Goal: Task Accomplishment & Management: Use online tool/utility

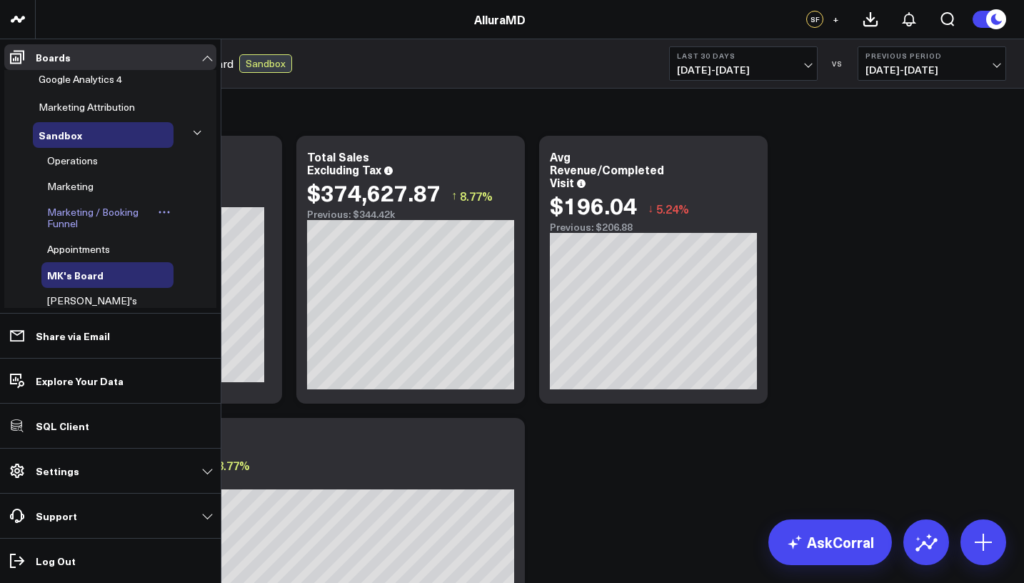
scroll to position [119, 0]
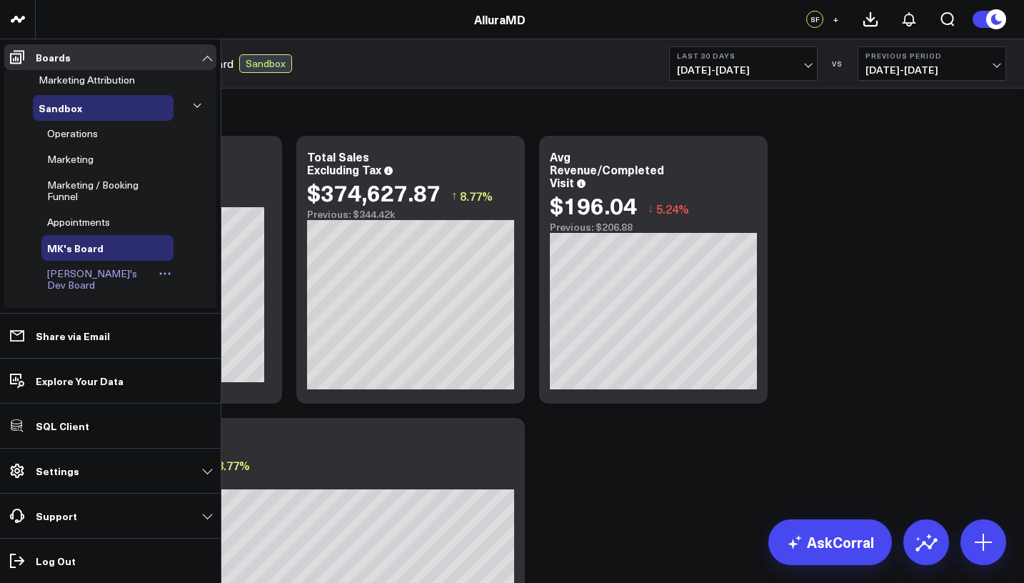
click at [89, 269] on span "[PERSON_NAME]'s Dev Board" at bounding box center [92, 278] width 90 height 25
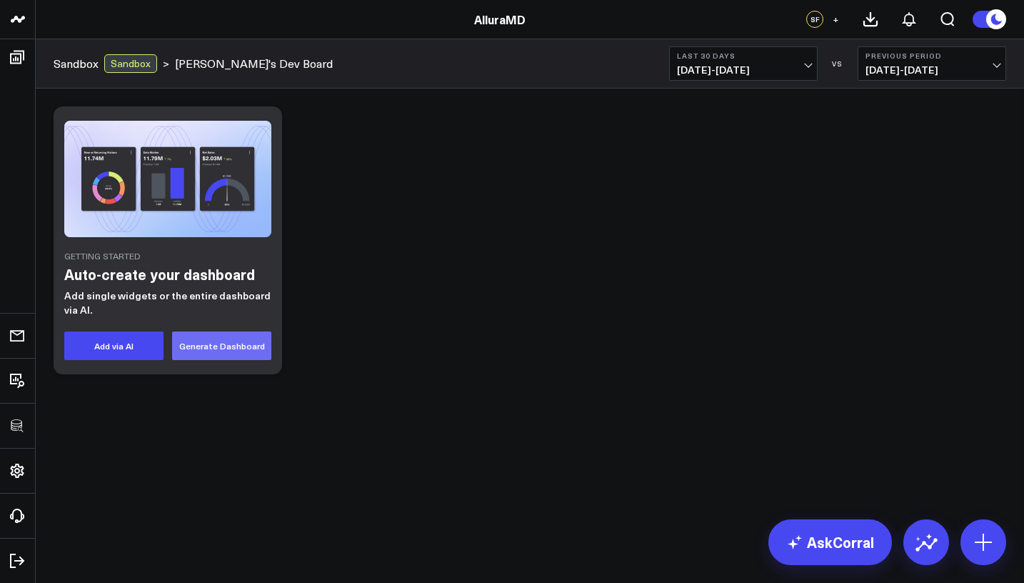
click at [231, 343] on button "Generate Dashboard" at bounding box center [221, 345] width 99 height 29
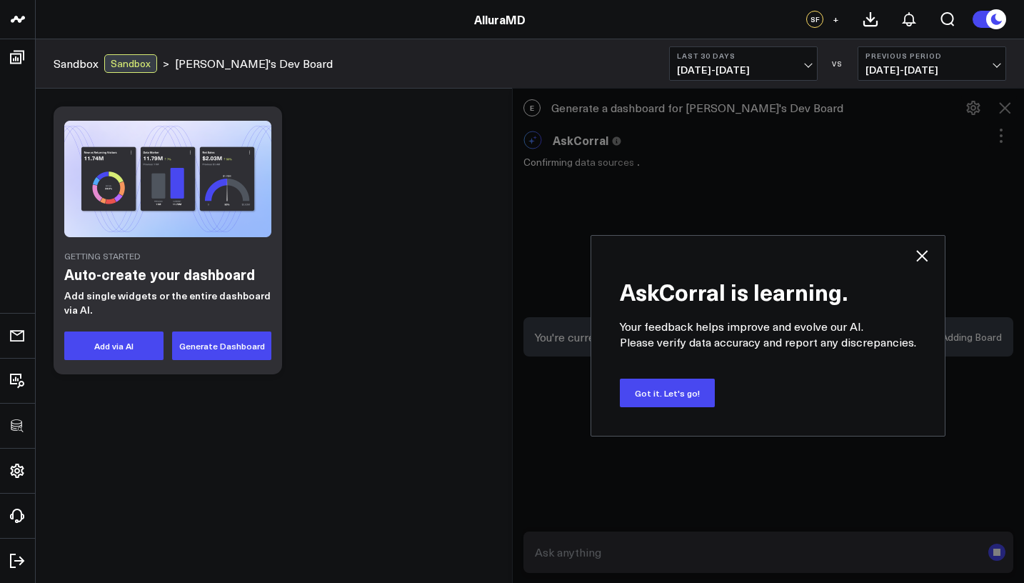
click at [927, 251] on use at bounding box center [921, 255] width 11 height 11
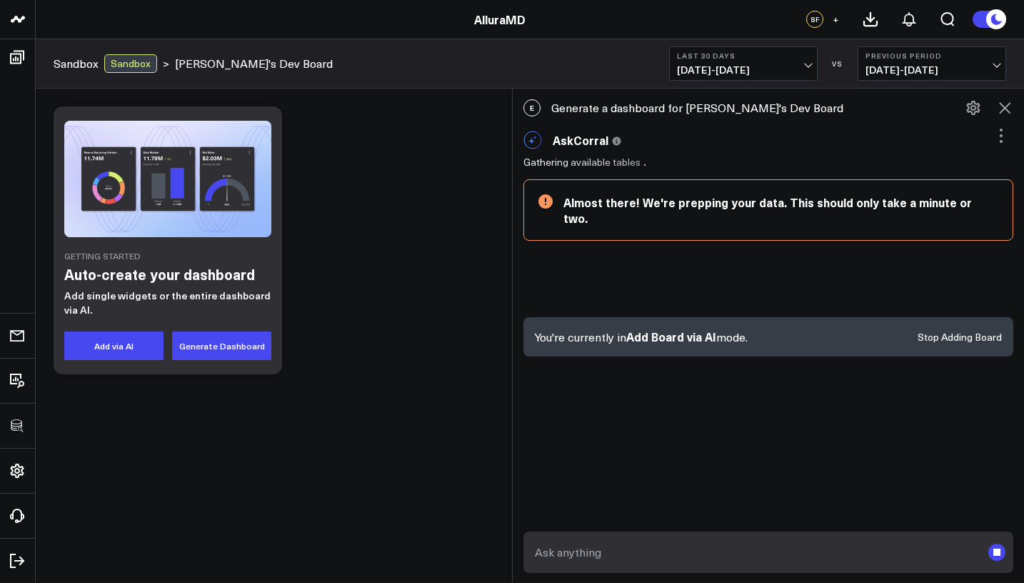
click at [1001, 141] on icon at bounding box center [1001, 141] width 3 height 3
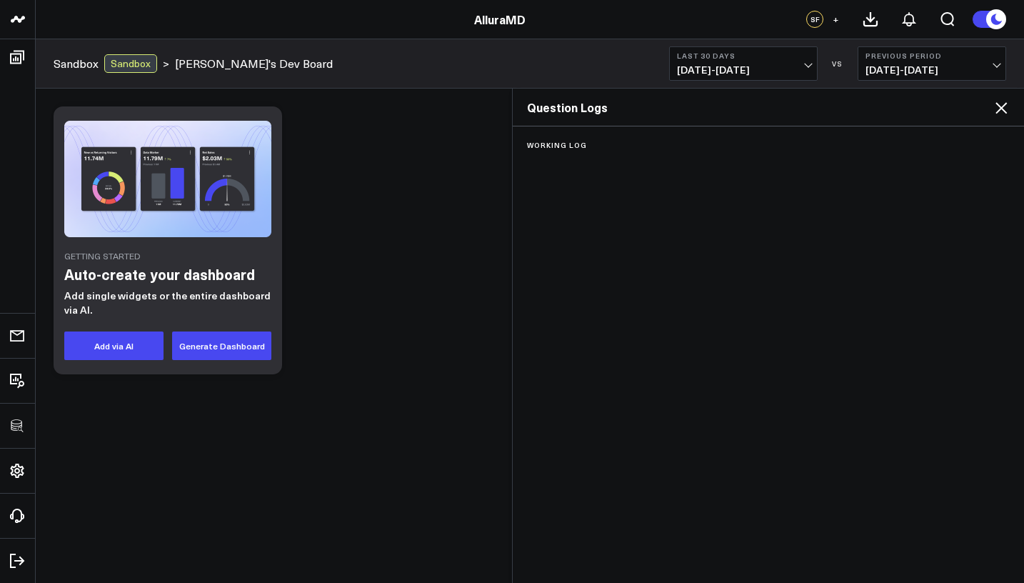
click at [1000, 128] on div "Working Log" at bounding box center [768, 353] width 511 height 454
click at [506, 140] on div "Getting Started Auto-create your dashboard Add single widgets or the entire das…" at bounding box center [529, 240] width 967 height 282
click at [1001, 105] on icon at bounding box center [1000, 107] width 17 height 17
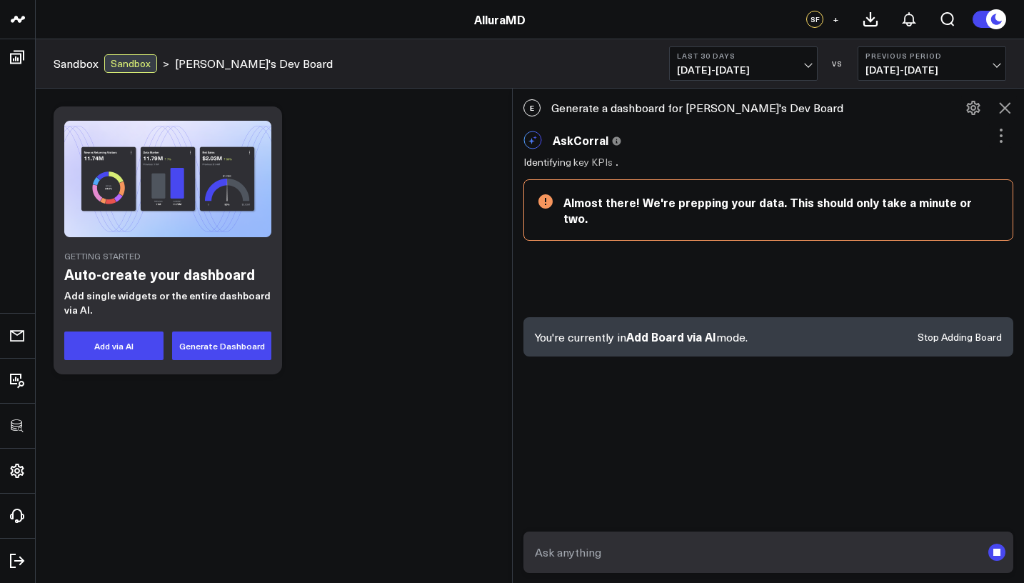
click at [1001, 106] on icon at bounding box center [1004, 107] width 17 height 17
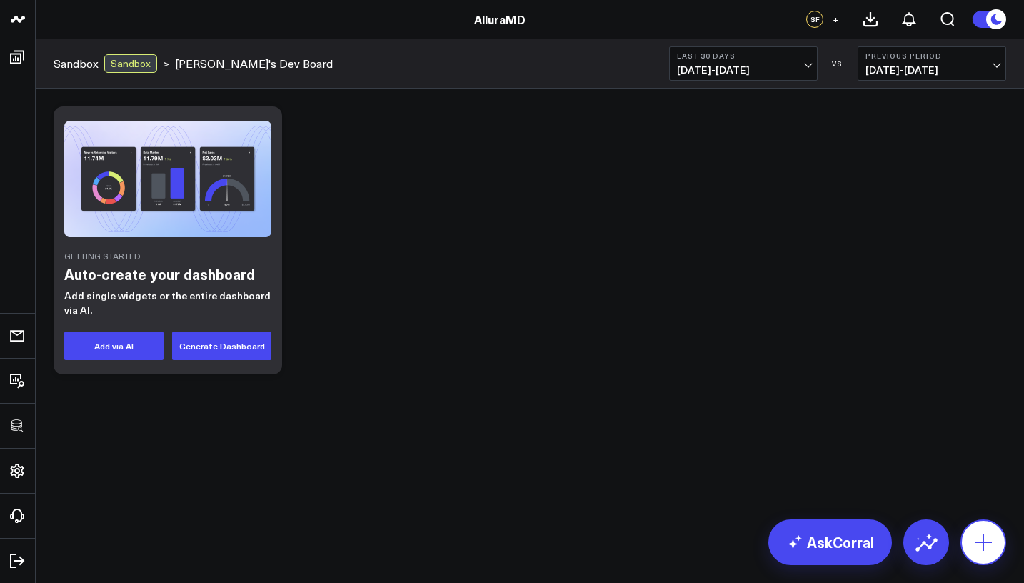
click at [993, 535] on icon at bounding box center [983, 541] width 23 height 23
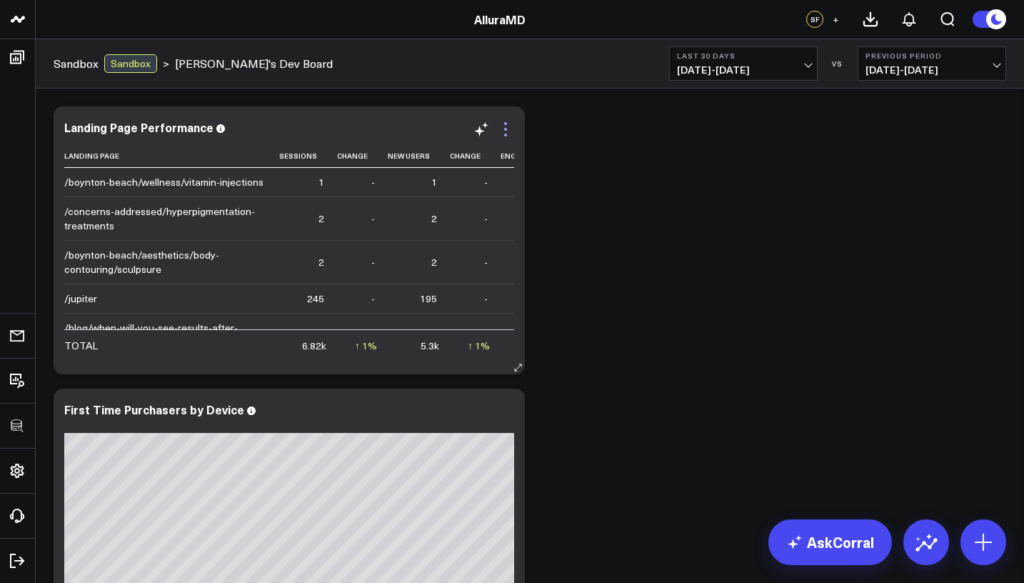
click at [501, 135] on icon at bounding box center [505, 129] width 17 height 17
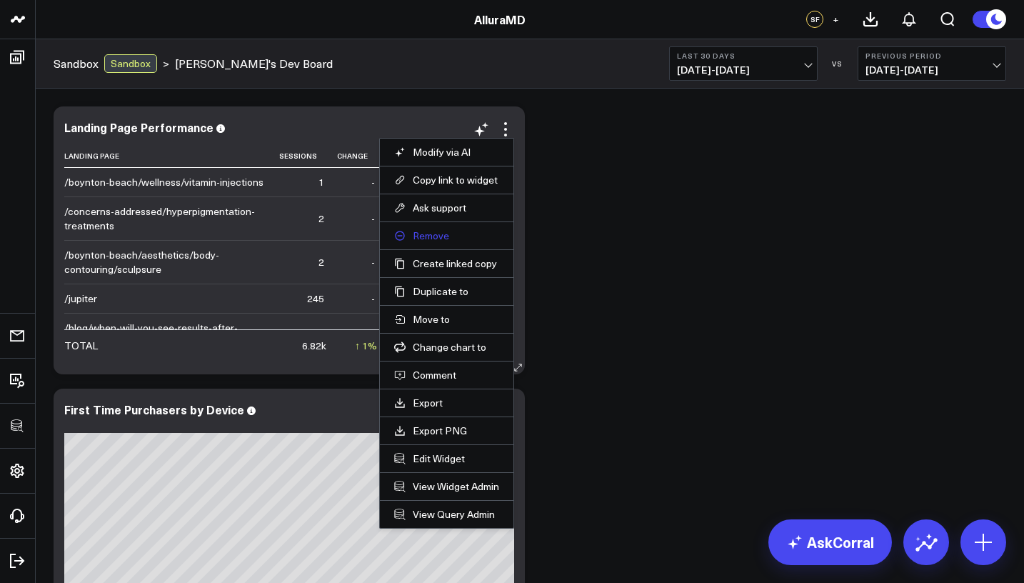
click at [459, 238] on button "Remove" at bounding box center [446, 235] width 105 height 13
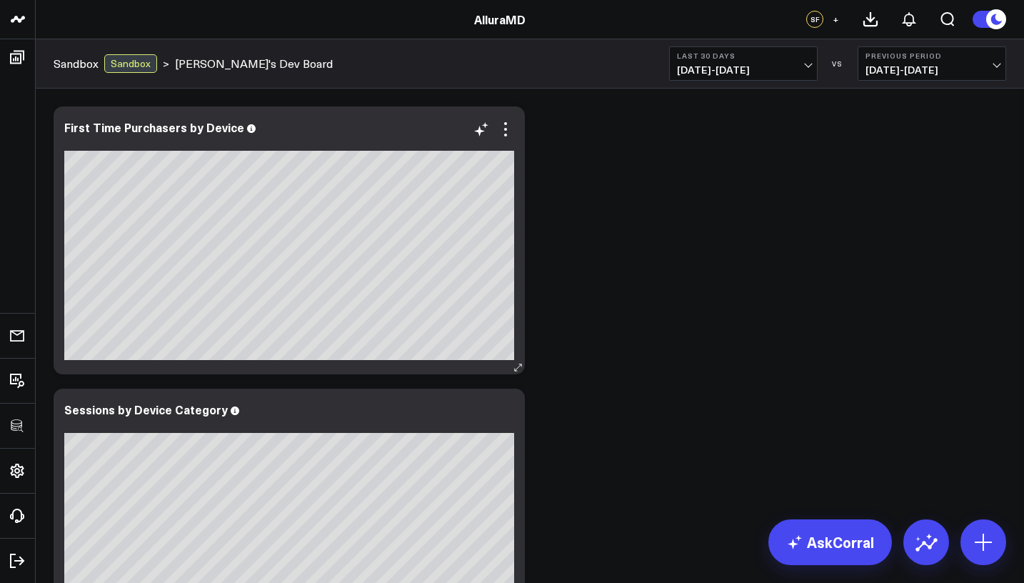
click at [505, 141] on div at bounding box center [289, 142] width 450 height 10
click at [508, 134] on icon at bounding box center [505, 129] width 17 height 17
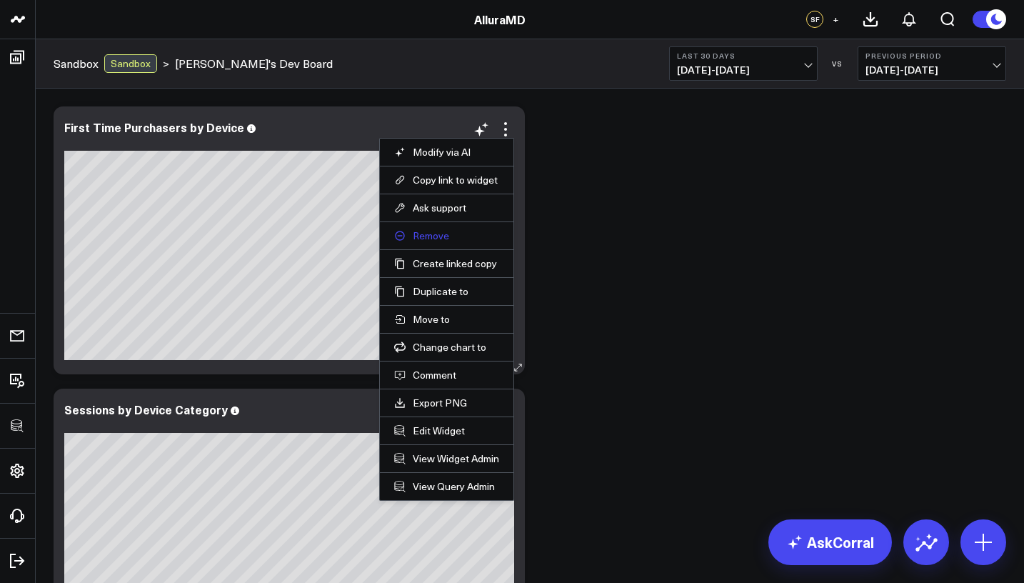
click at [465, 239] on button "Remove" at bounding box center [446, 235] width 105 height 13
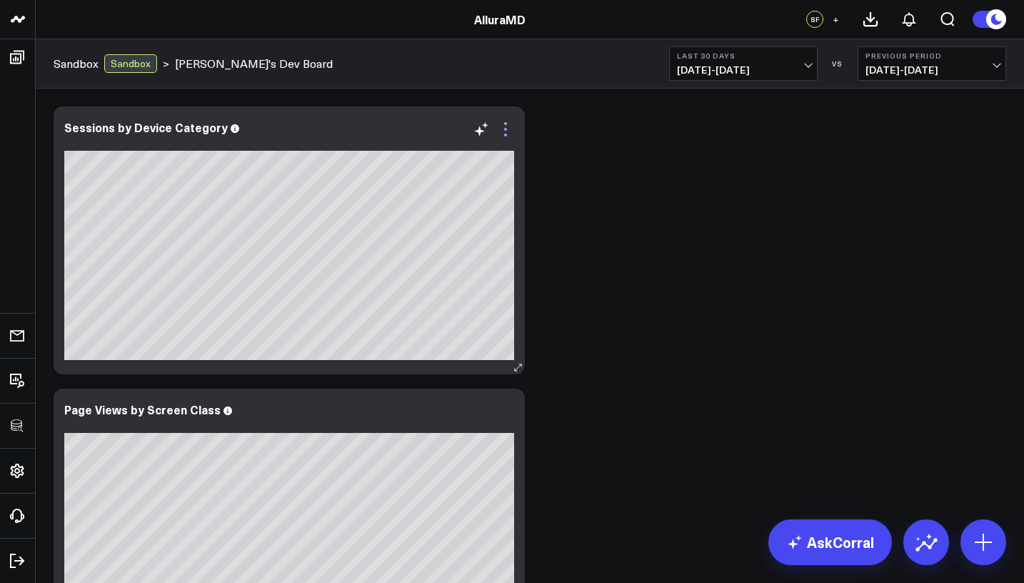
click at [504, 137] on icon at bounding box center [505, 129] width 17 height 17
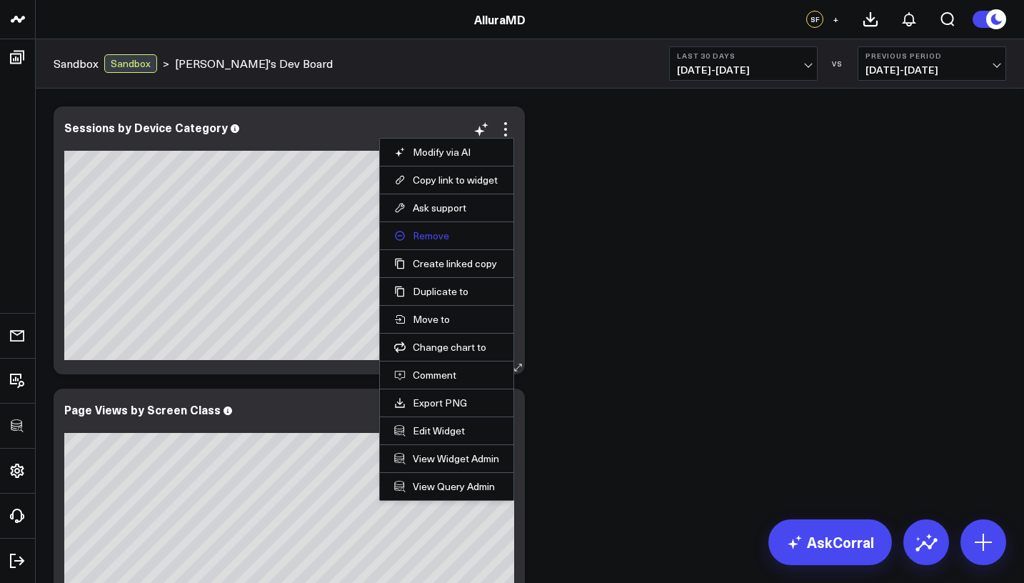
click at [467, 239] on button "Remove" at bounding box center [446, 235] width 105 height 13
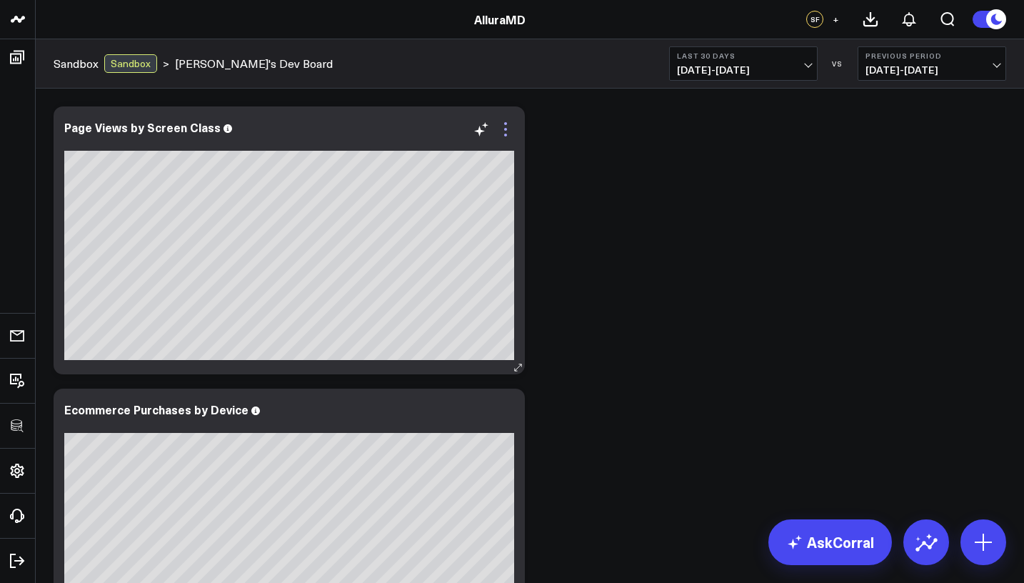
click at [503, 137] on icon at bounding box center [505, 129] width 17 height 17
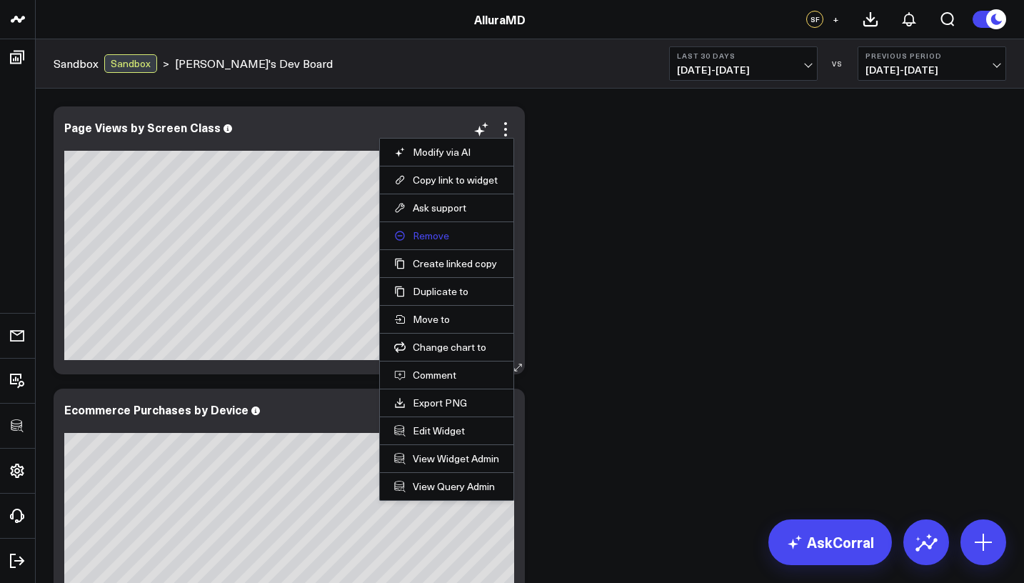
click at [468, 240] on button "Remove" at bounding box center [446, 235] width 105 height 13
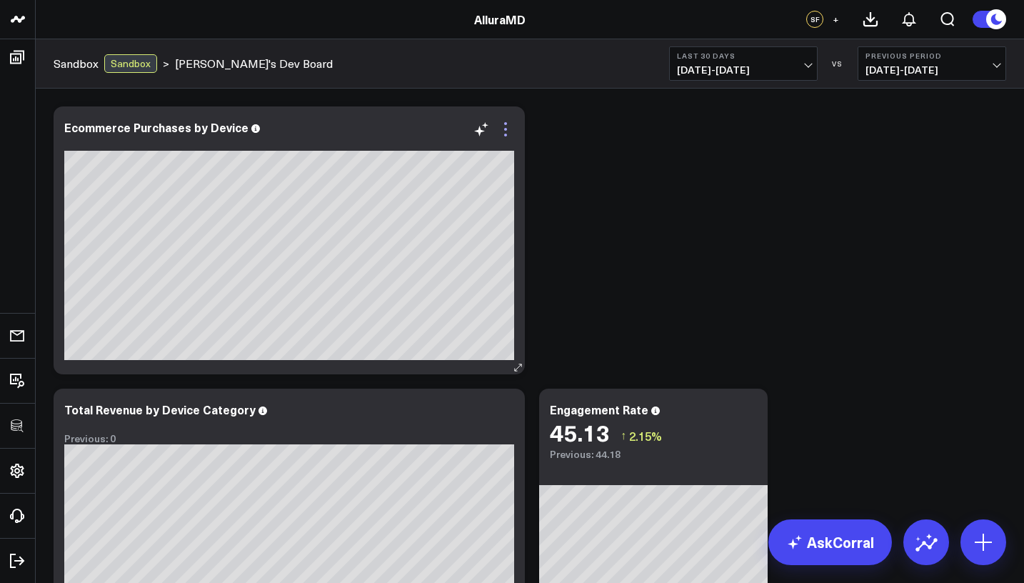
click at [499, 136] on icon at bounding box center [505, 129] width 17 height 17
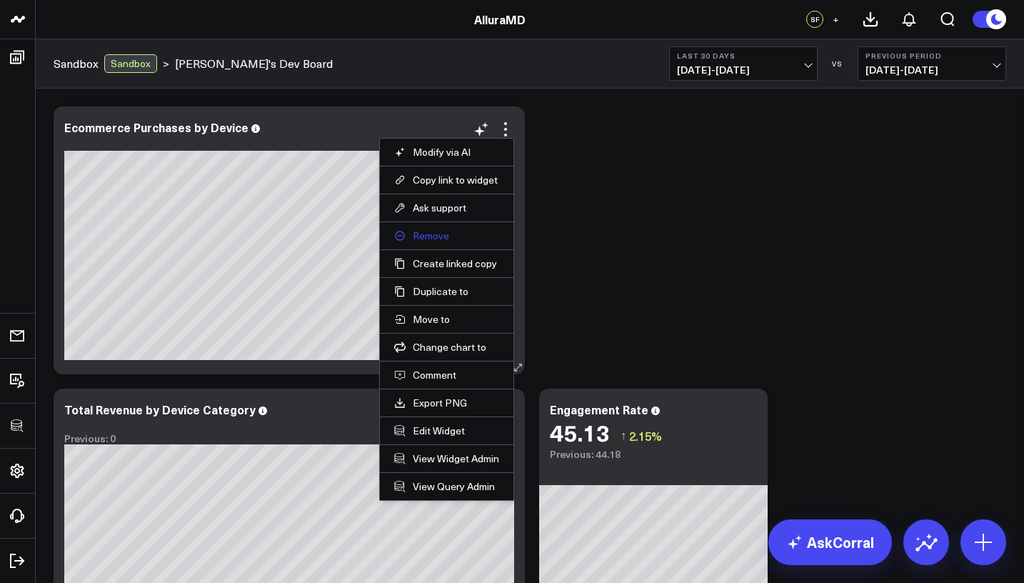
click at [465, 236] on button "Remove" at bounding box center [446, 235] width 105 height 13
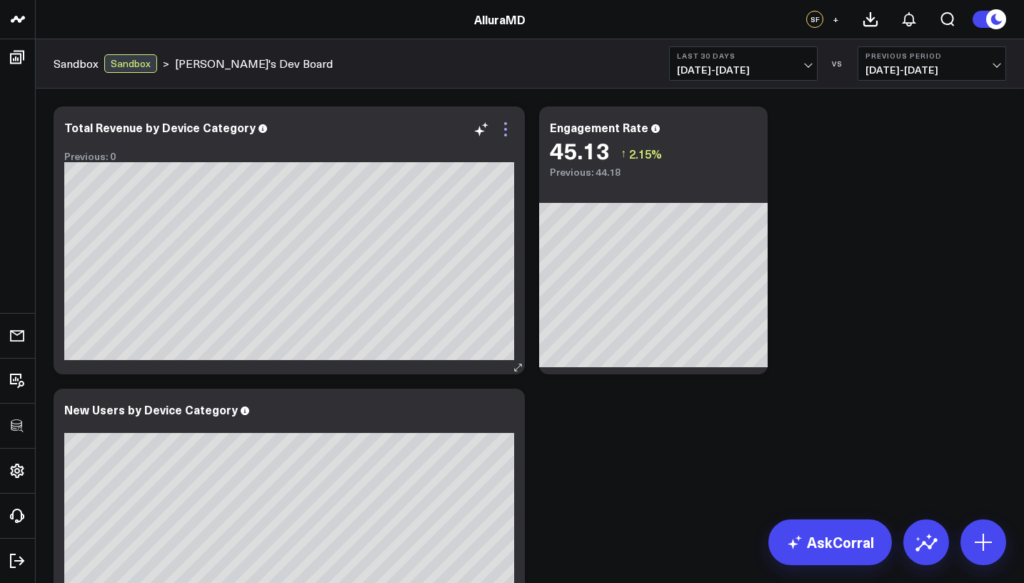
click at [507, 135] on icon at bounding box center [505, 135] width 3 height 3
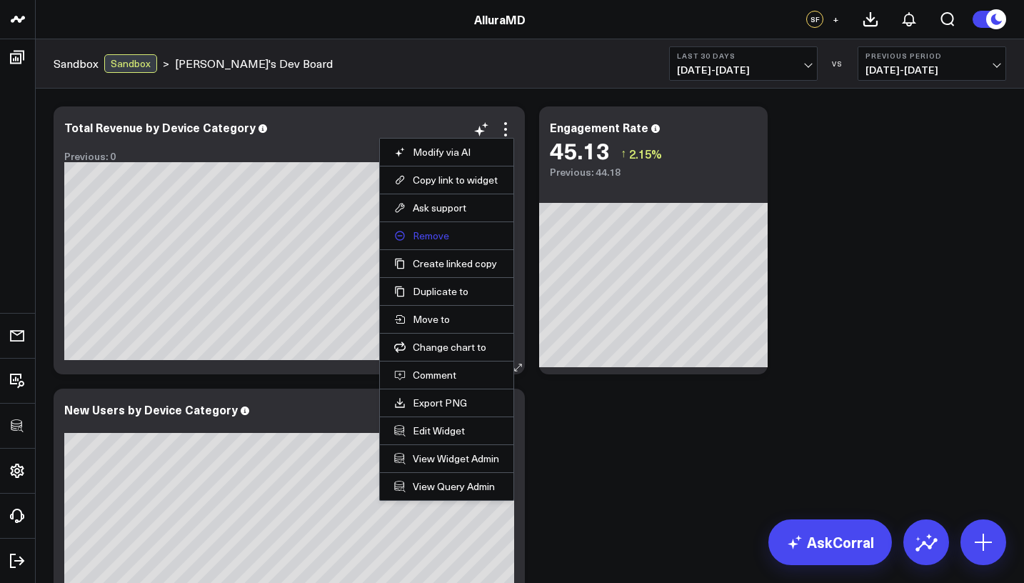
click at [477, 233] on button "Remove" at bounding box center [446, 235] width 105 height 13
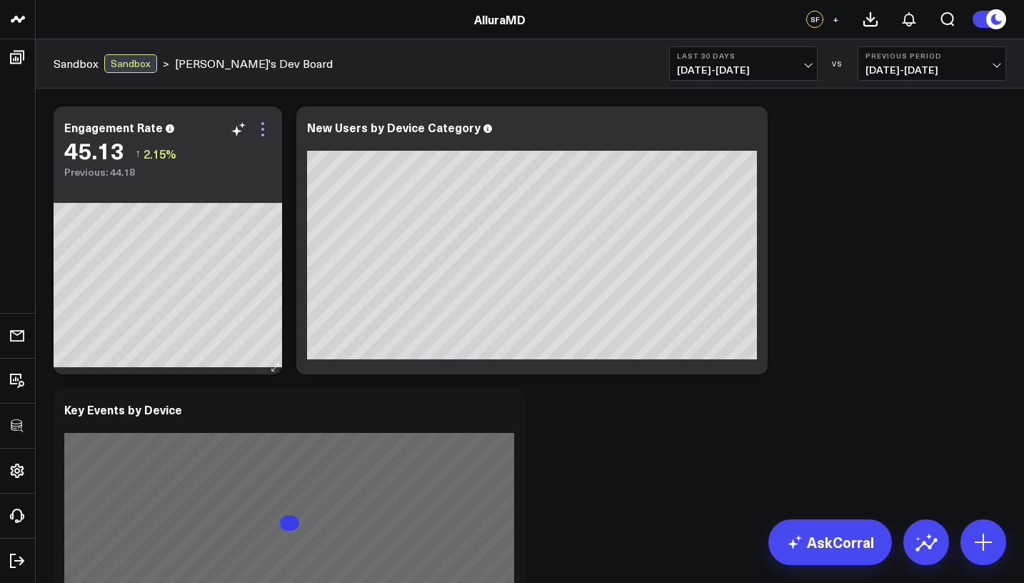
click at [262, 133] on icon at bounding box center [262, 129] width 17 height 17
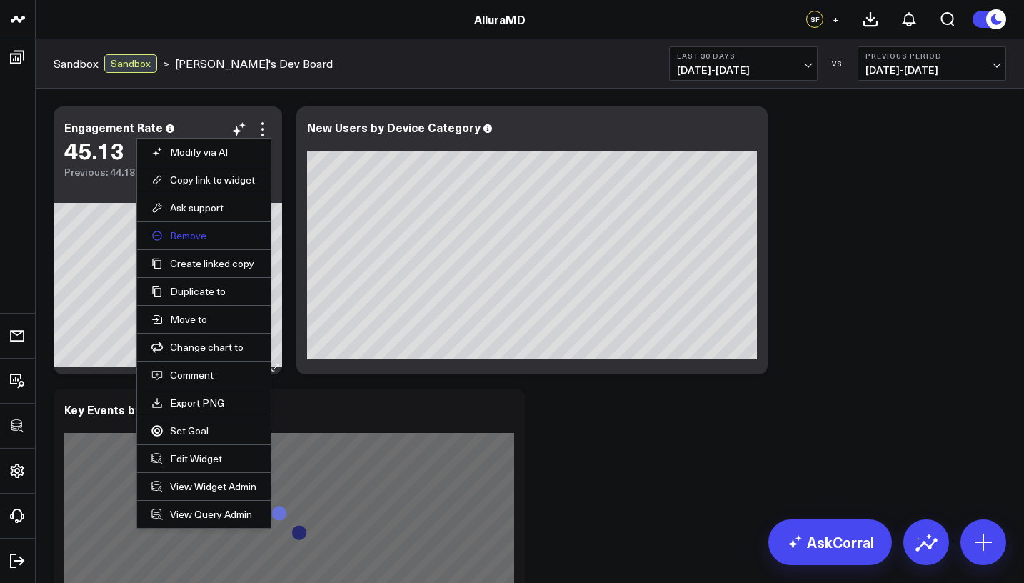
click at [230, 237] on button "Remove" at bounding box center [203, 235] width 105 height 13
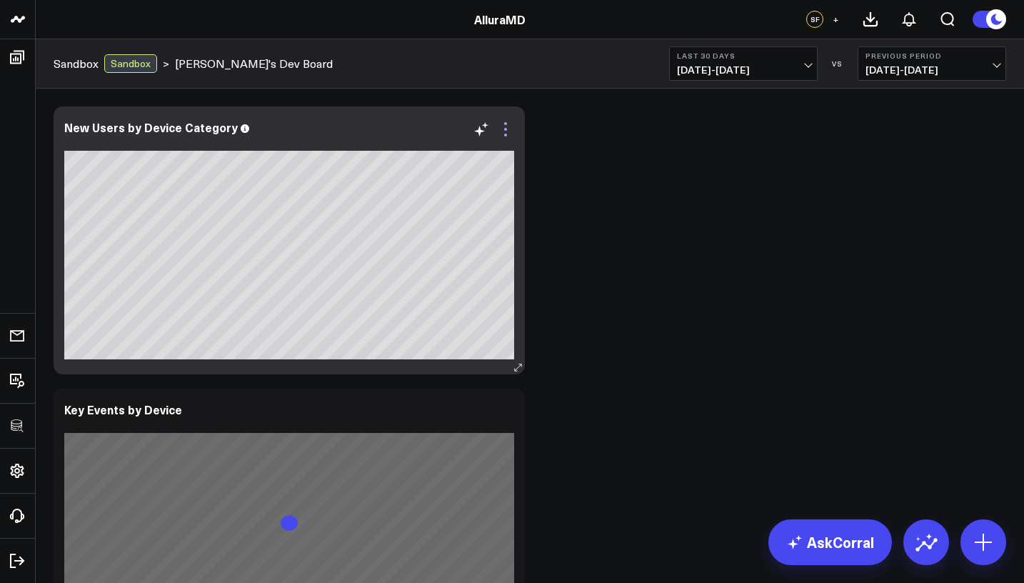
click at [510, 132] on icon at bounding box center [505, 129] width 17 height 17
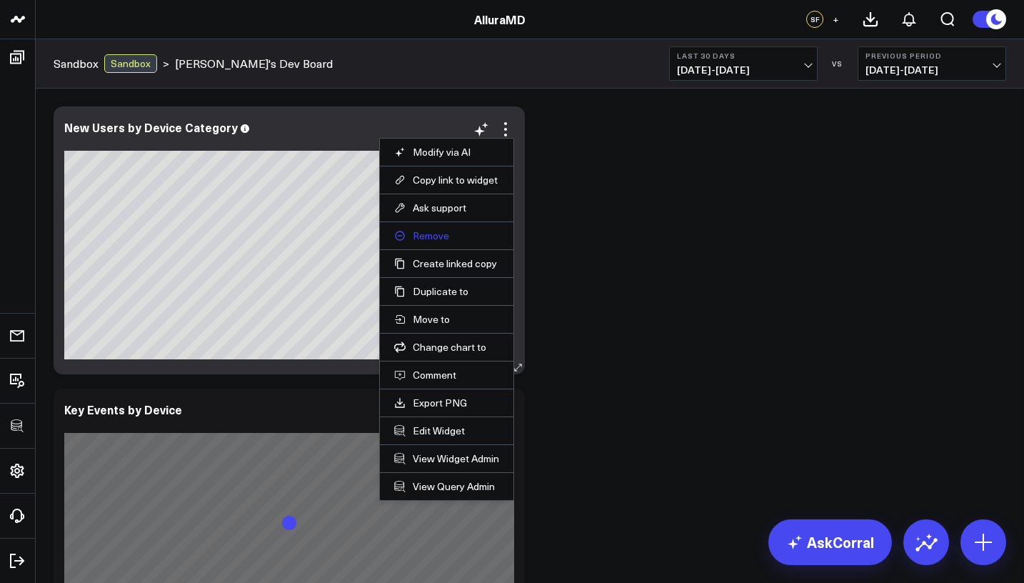
click at [463, 231] on button "Remove" at bounding box center [446, 235] width 105 height 13
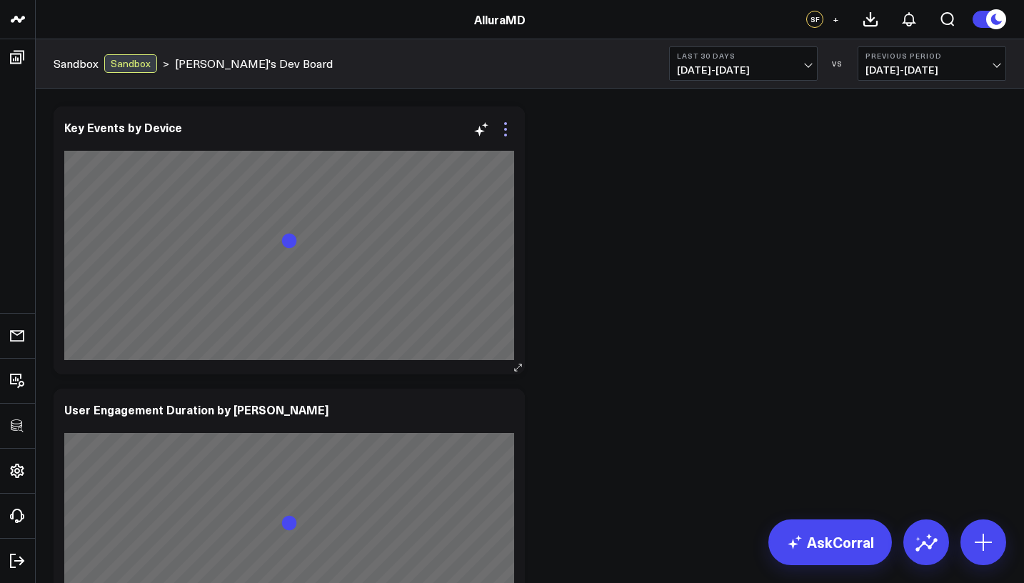
click at [503, 131] on icon at bounding box center [505, 129] width 17 height 17
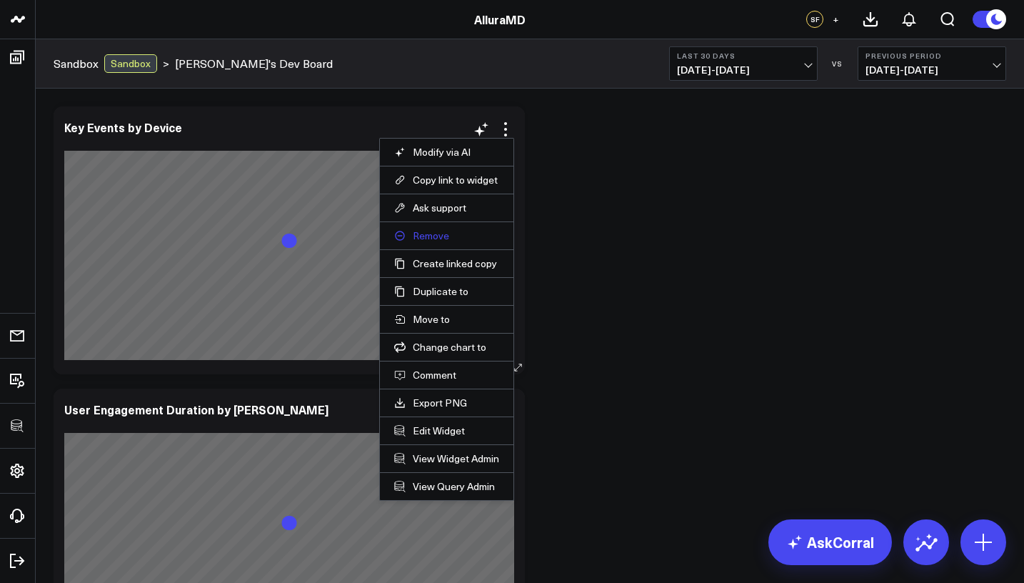
click at [463, 234] on button "Remove" at bounding box center [446, 235] width 105 height 13
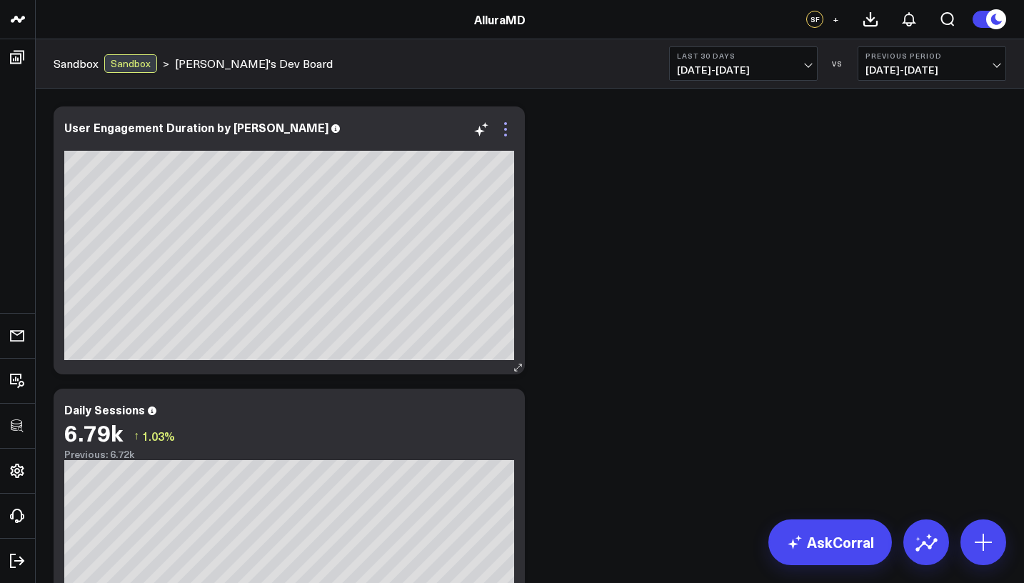
click at [503, 132] on icon at bounding box center [505, 129] width 17 height 17
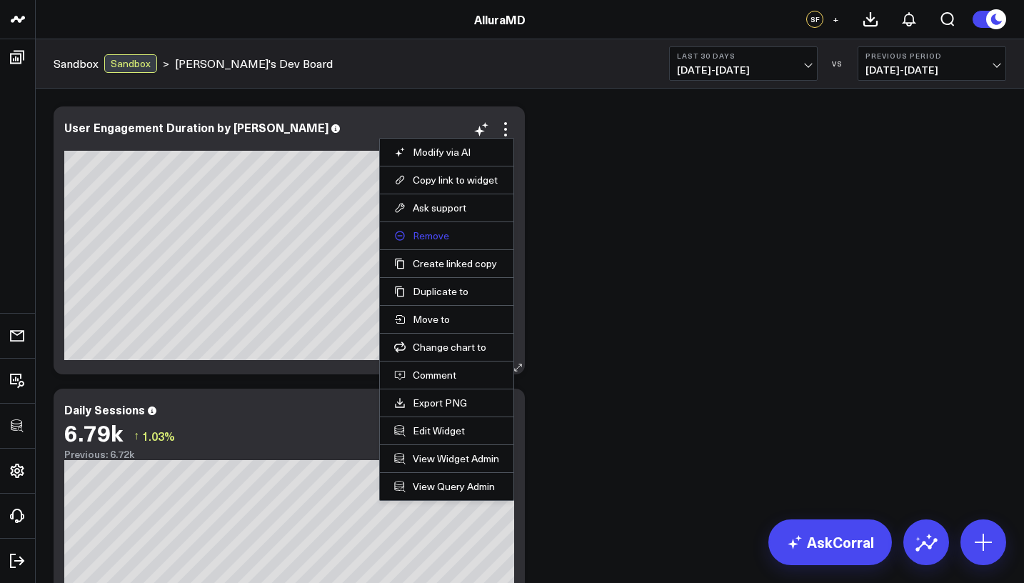
click at [467, 236] on button "Remove" at bounding box center [446, 235] width 105 height 13
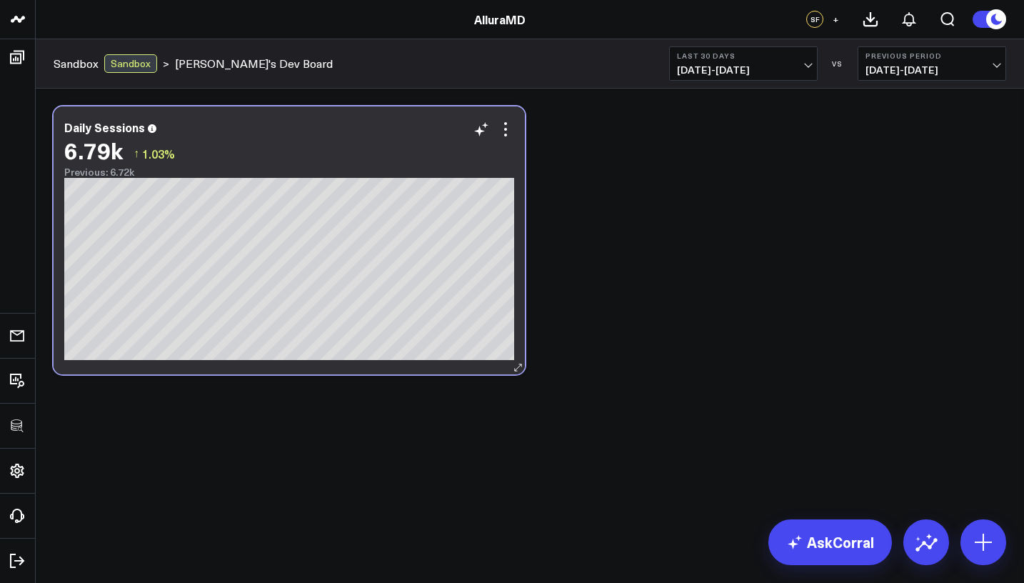
click at [508, 147] on div "6.79k ↑ 1.03%" at bounding box center [289, 150] width 450 height 26
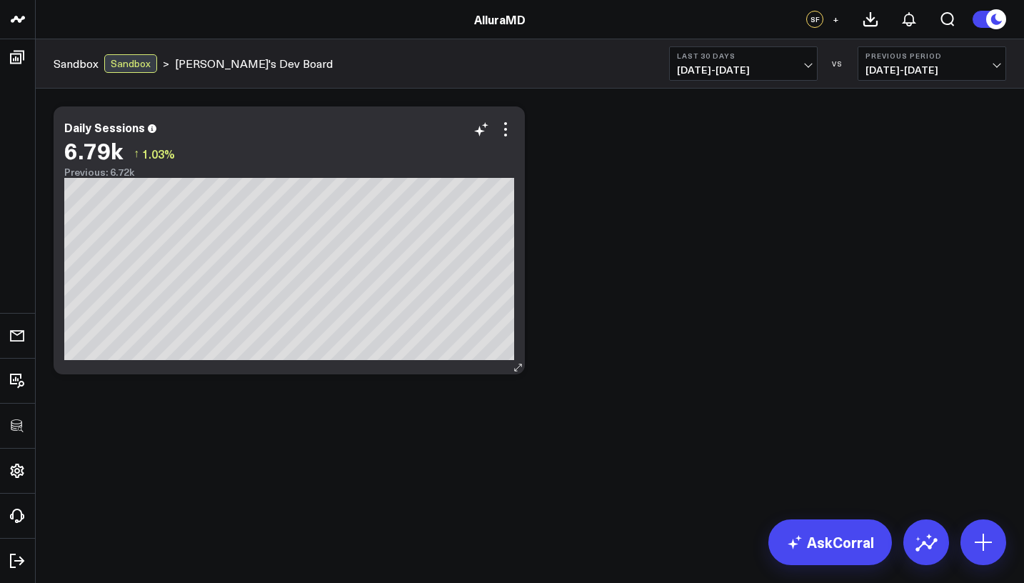
click at [508, 138] on div "6.79k ↑ 1.03%" at bounding box center [289, 150] width 450 height 26
click at [504, 136] on icon at bounding box center [505, 129] width 17 height 17
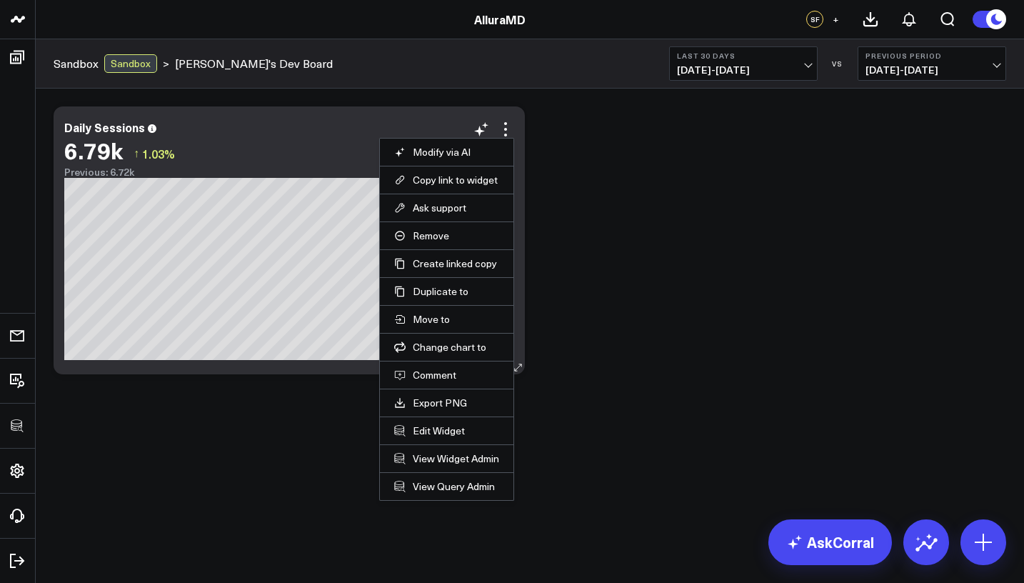
click at [476, 248] on li "Remove" at bounding box center [447, 235] width 134 height 28
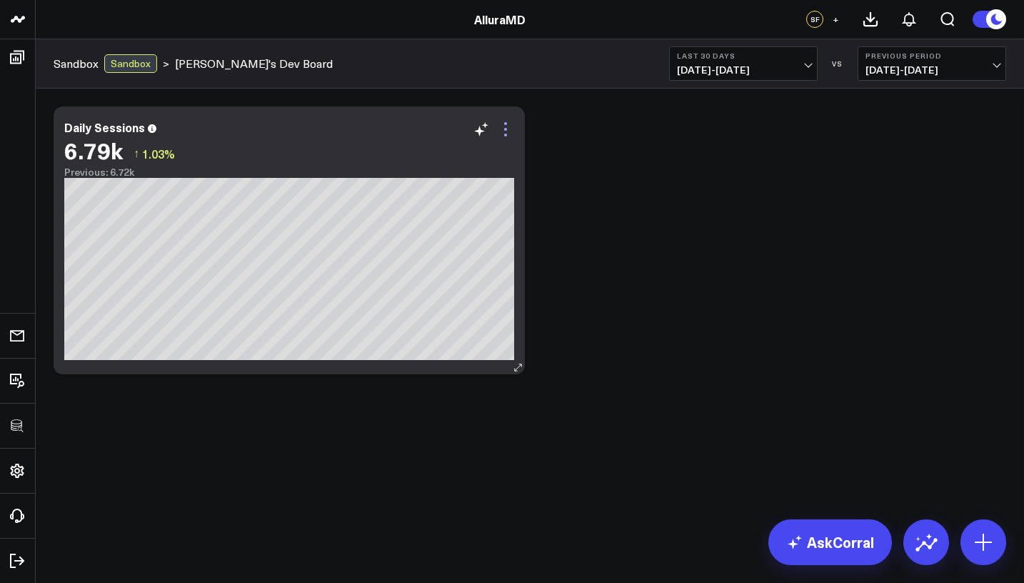
click at [510, 127] on icon at bounding box center [505, 129] width 17 height 17
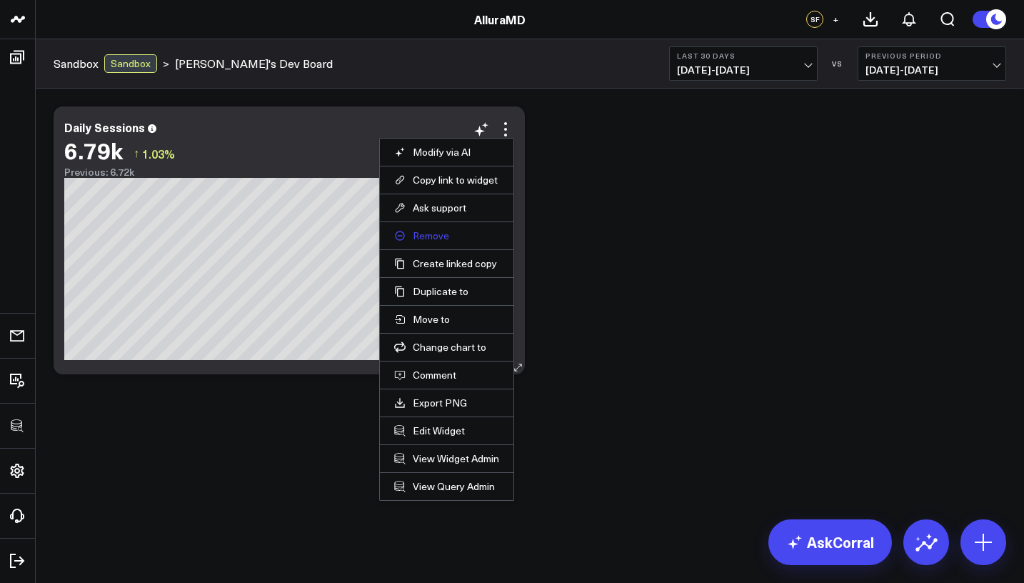
click at [473, 233] on button "Remove" at bounding box center [446, 235] width 105 height 13
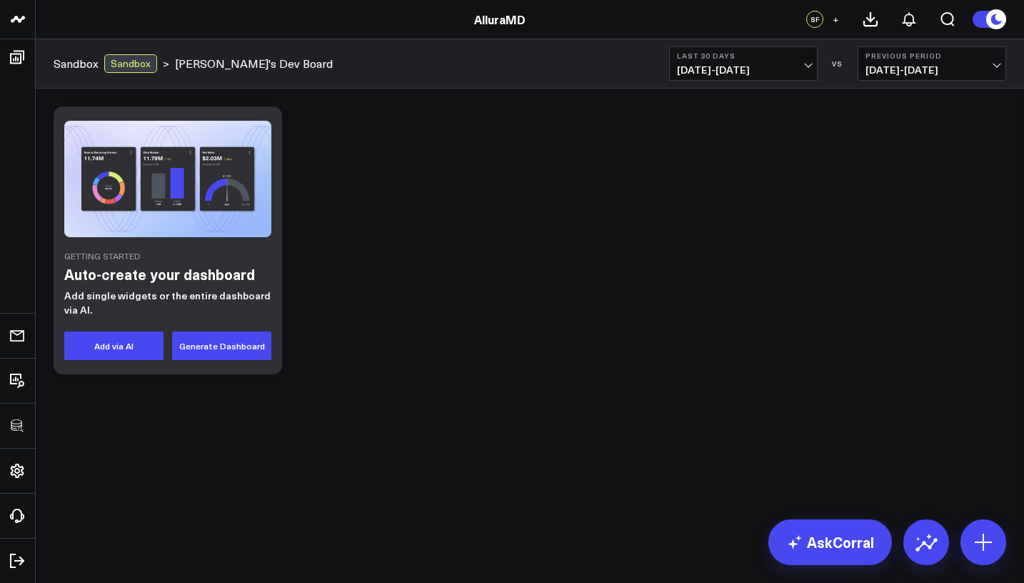
click at [509, 25] on link "AlluraMD" at bounding box center [499, 19] width 51 height 16
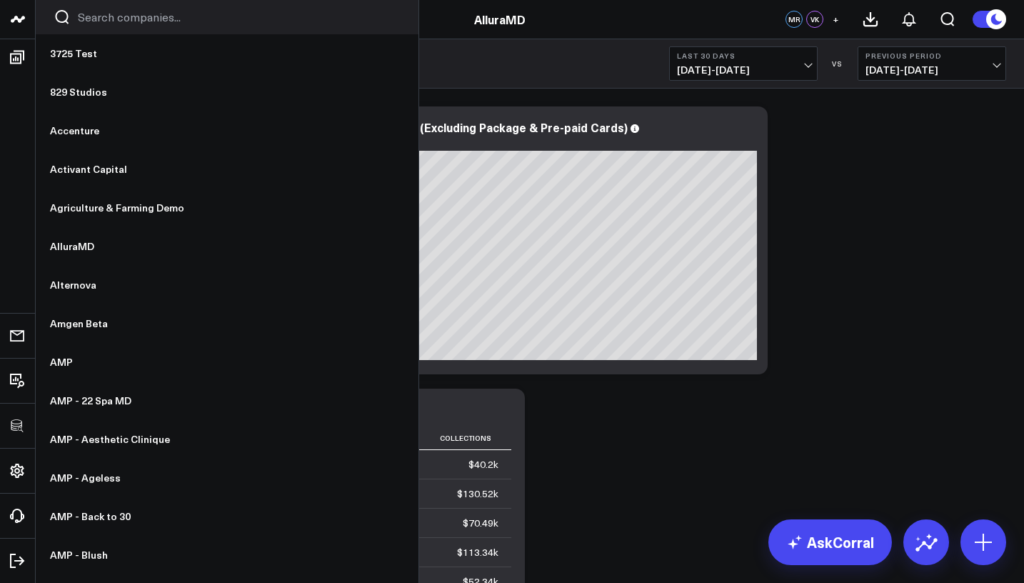
click at [111, 25] on div at bounding box center [227, 17] width 383 height 34
click at [114, 21] on input "Search companies input" at bounding box center [239, 17] width 323 height 16
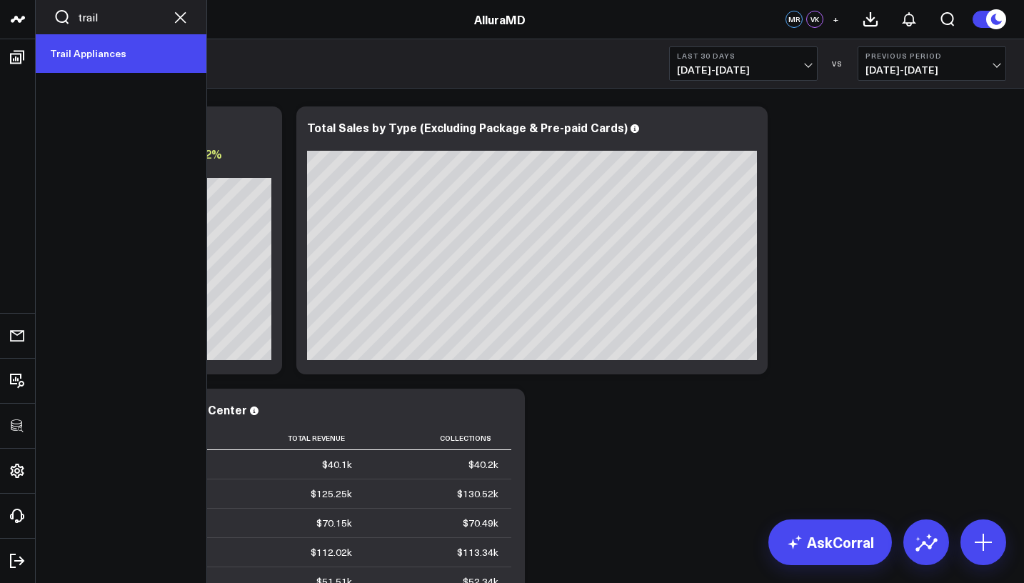
type input "trail"
click at [139, 50] on link "Trail Appliances" at bounding box center [121, 53] width 171 height 39
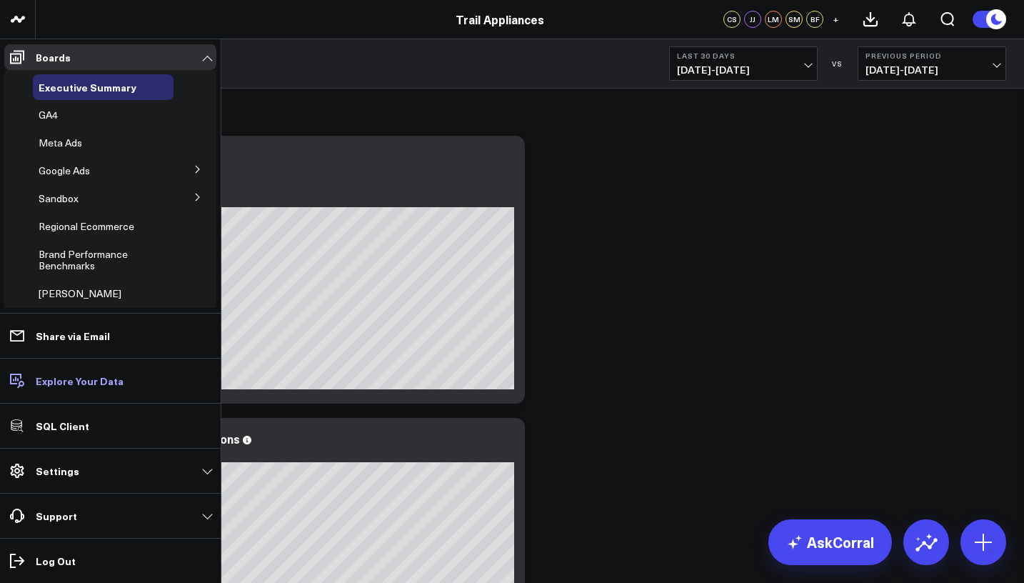
type input "12`4"
click at [18, 383] on icon at bounding box center [17, 380] width 17 height 17
click at [57, 428] on p "SQL Client" at bounding box center [63, 425] width 54 height 11
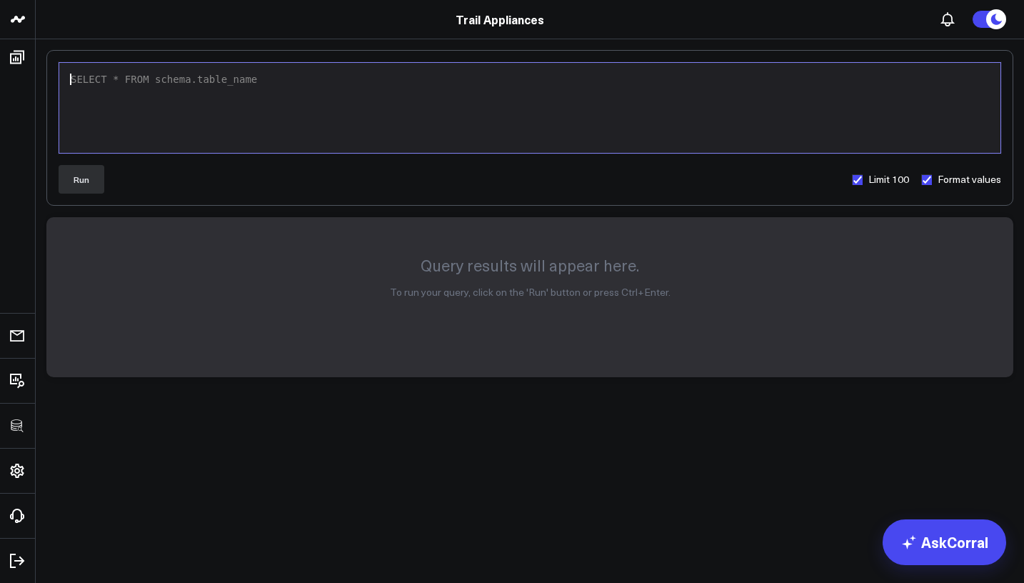
click at [271, 99] on div "SELECT * FROM schema.table_name" at bounding box center [529, 108] width 927 height 76
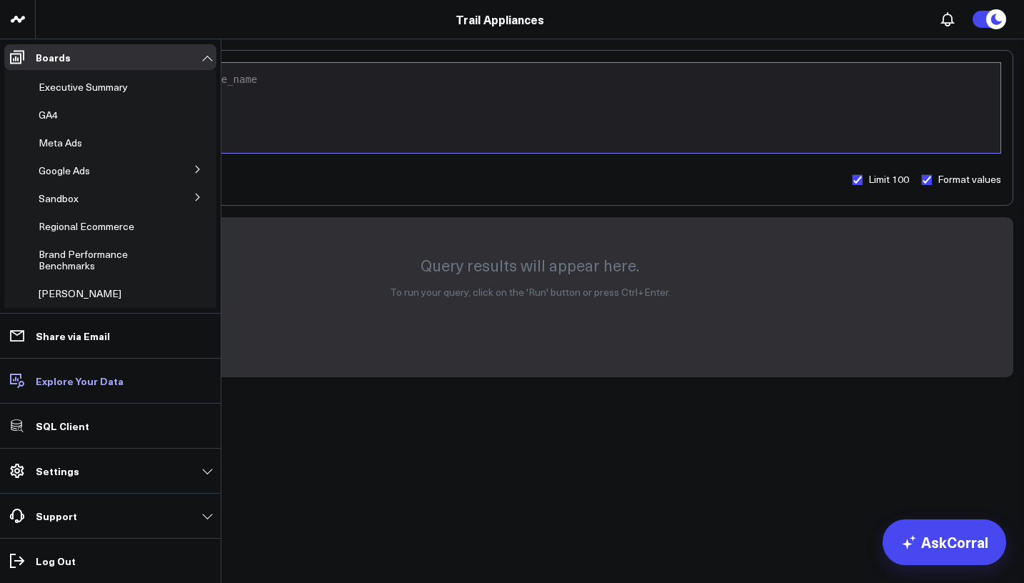
click at [119, 381] on link "Explore Your Data" at bounding box center [110, 381] width 212 height 26
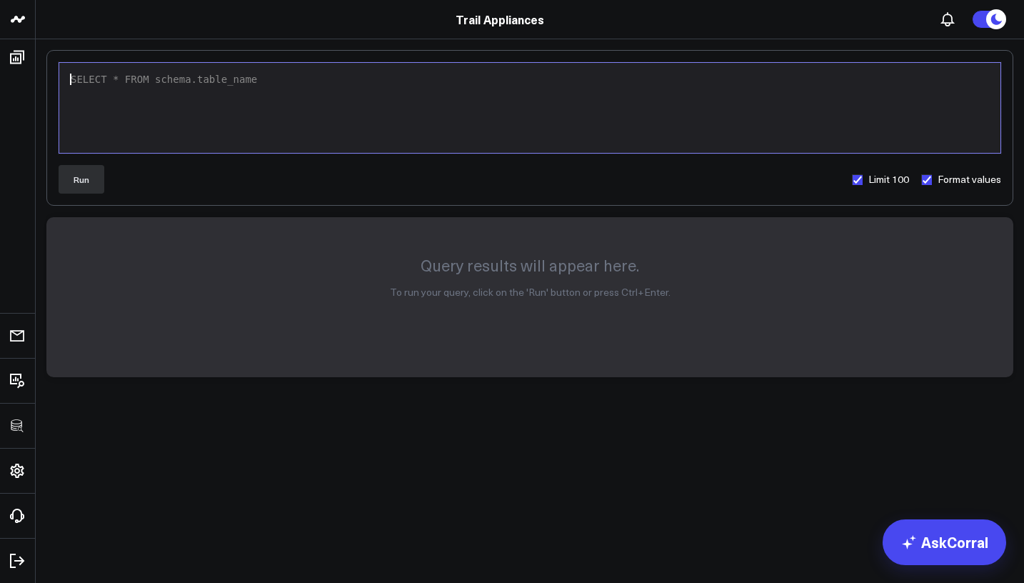
click at [238, 97] on div "SELECT * FROM schema.table_name" at bounding box center [529, 108] width 927 height 76
click at [195, 104] on div "SELECT * FROM schema.table_name" at bounding box center [529, 108] width 927 height 76
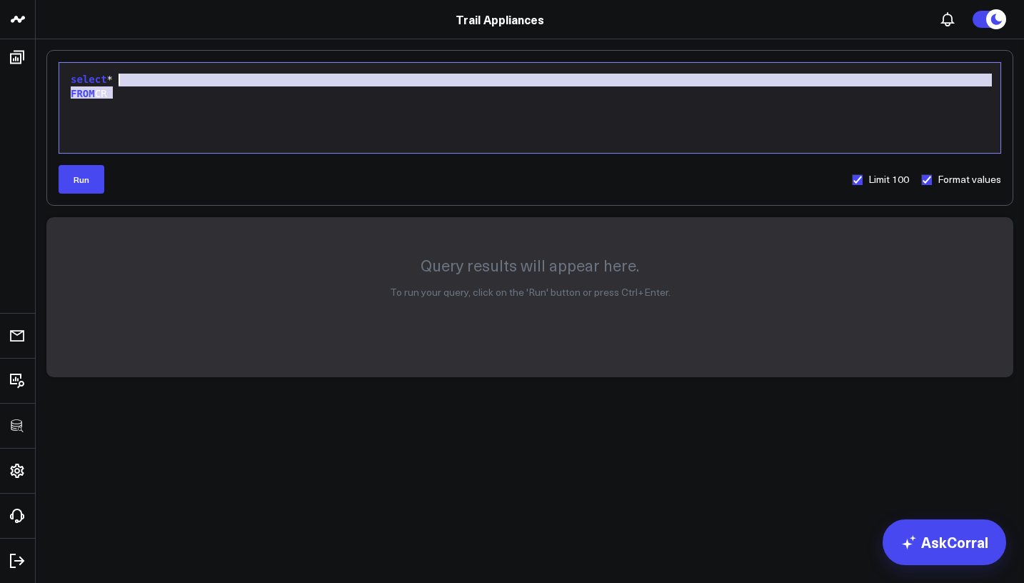
drag, startPoint x: 145, startPoint y: 94, endPoint x: 61, endPoint y: 76, distance: 86.1
click at [62, 76] on div "9 1 2 › ⌄ select * FROM CR" at bounding box center [530, 107] width 942 height 91
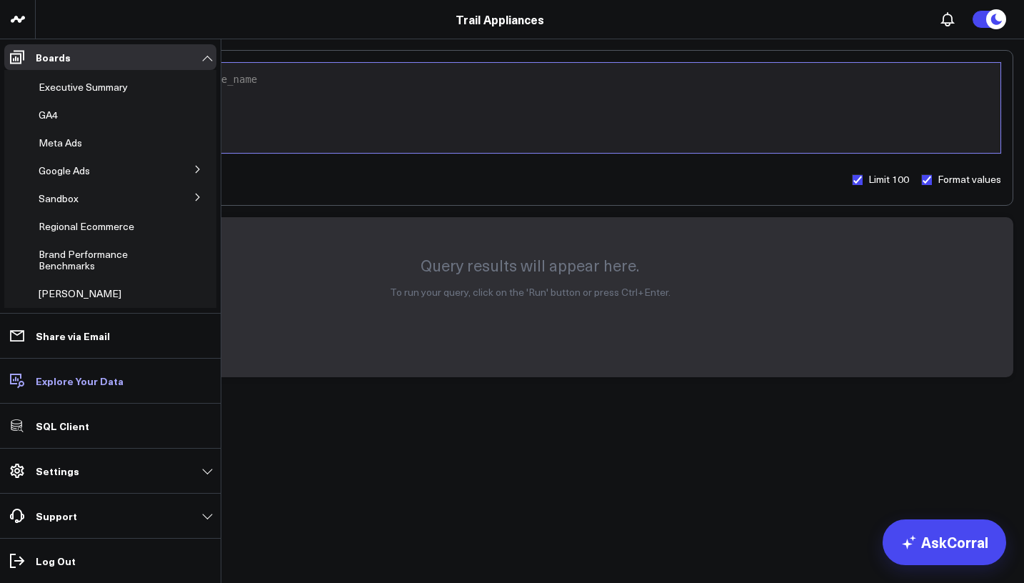
click at [76, 382] on p "Explore Your Data" at bounding box center [80, 380] width 88 height 11
click at [66, 198] on span "Sandbox" at bounding box center [59, 198] width 40 height 14
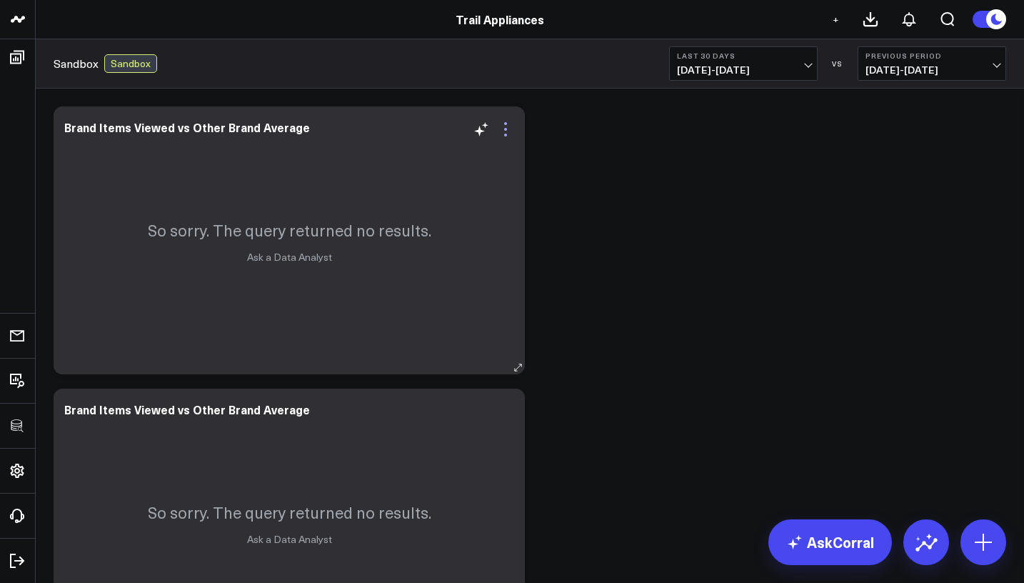
click at [505, 135] on icon at bounding box center [505, 135] width 3 height 3
click at [968, 543] on button at bounding box center [983, 542] width 46 height 46
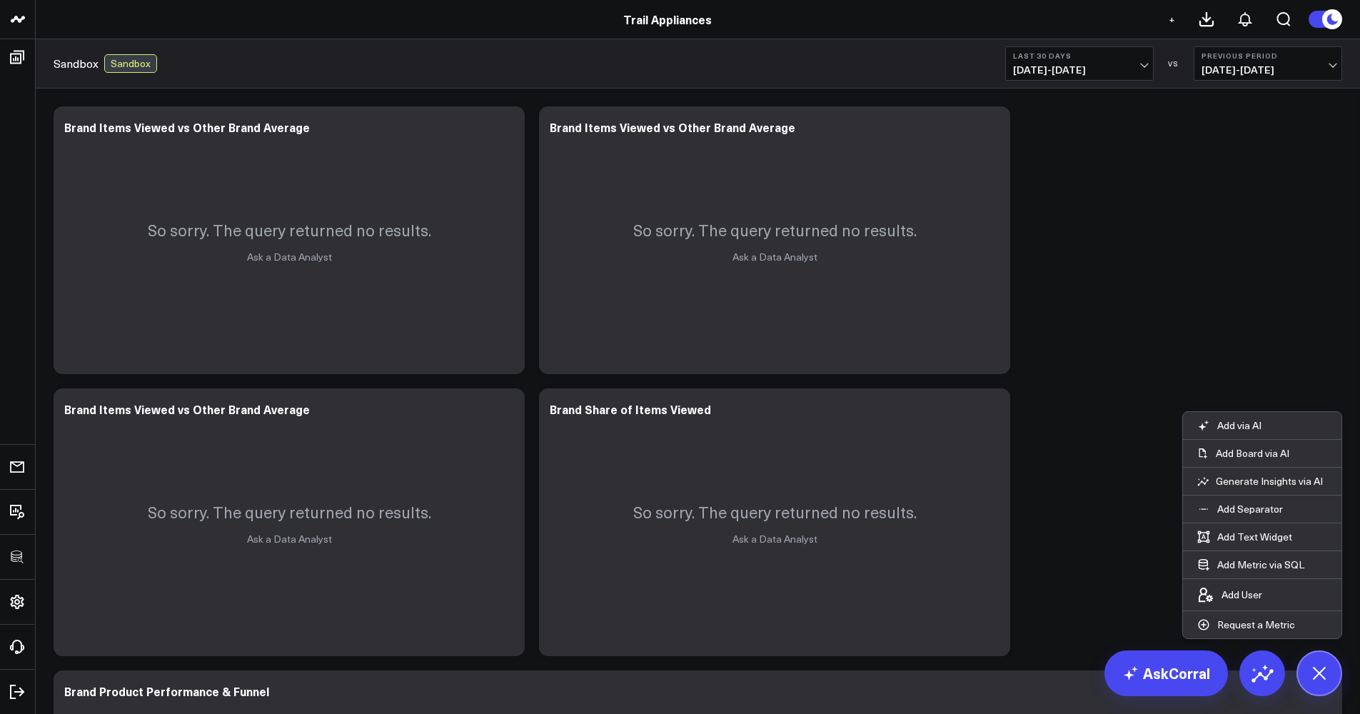
click at [638, 2] on header "3725 Test 829 Studios Accenture Activant Capital Agriculture & Farming Demo All…" at bounding box center [680, 19] width 1360 height 39
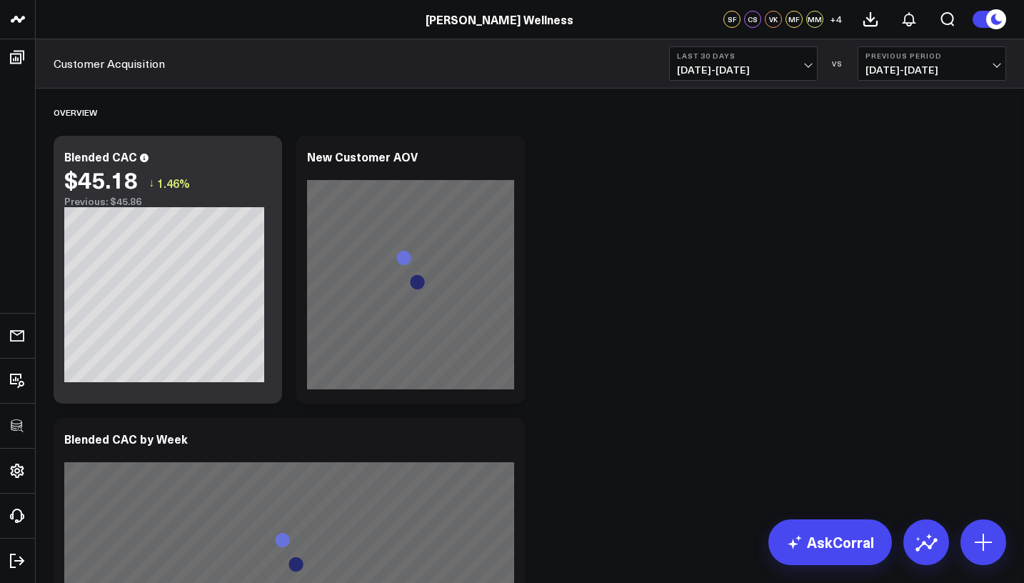
click at [794, 1] on div "SF CS VK MF MM + 4" at bounding box center [844, 19] width 243 height 39
